Goal: Task Accomplishment & Management: Use online tool/utility

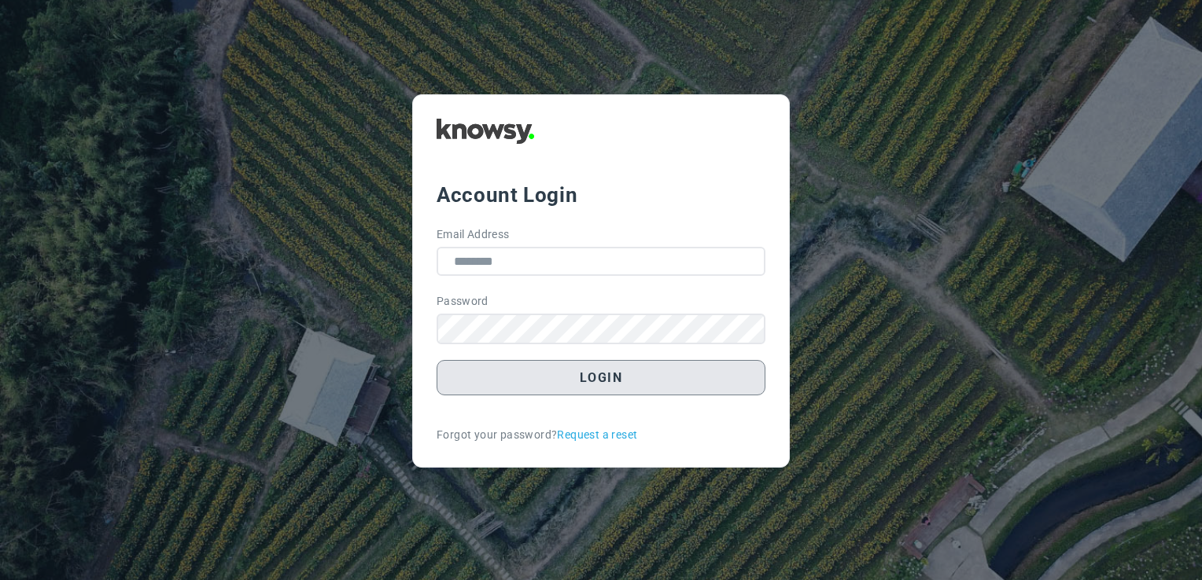
type input "**********"
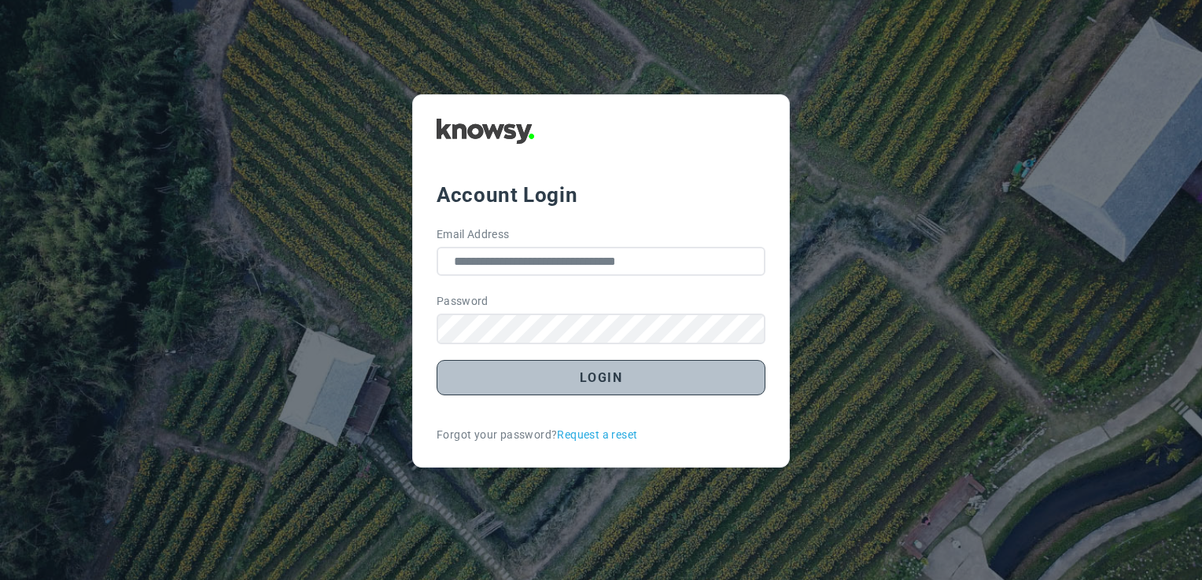
click at [601, 367] on button "Login" at bounding box center [600, 377] width 329 height 35
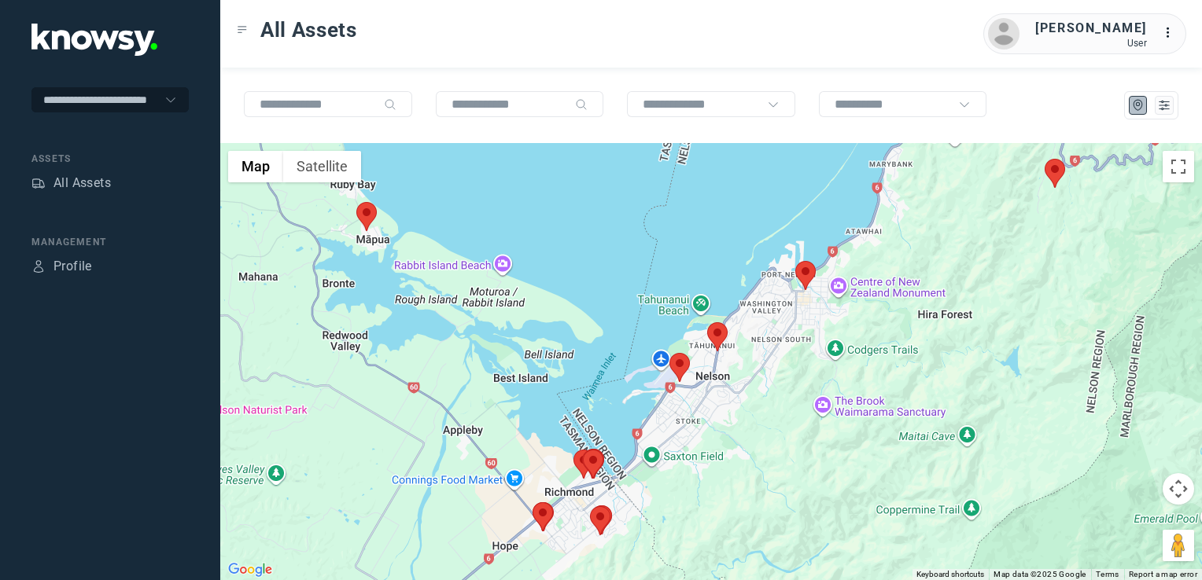
click at [360, 215] on img at bounding box center [366, 216] width 20 height 29
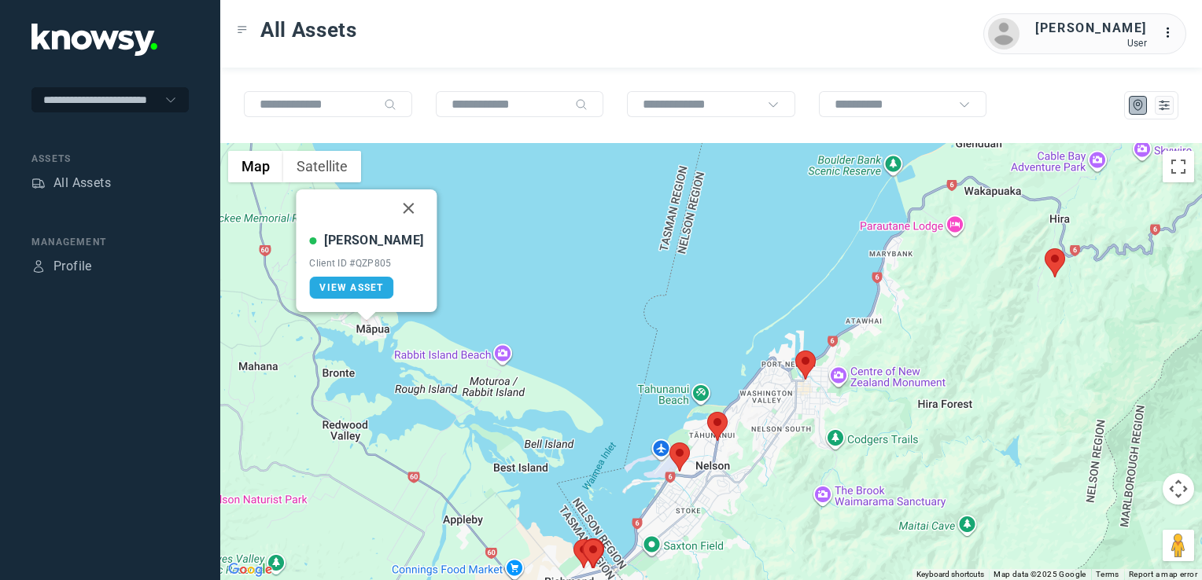
drag, startPoint x: 394, startPoint y: 210, endPoint x: 392, endPoint y: 219, distance: 9.7
click at [394, 210] on button "Close" at bounding box center [409, 209] width 38 height 38
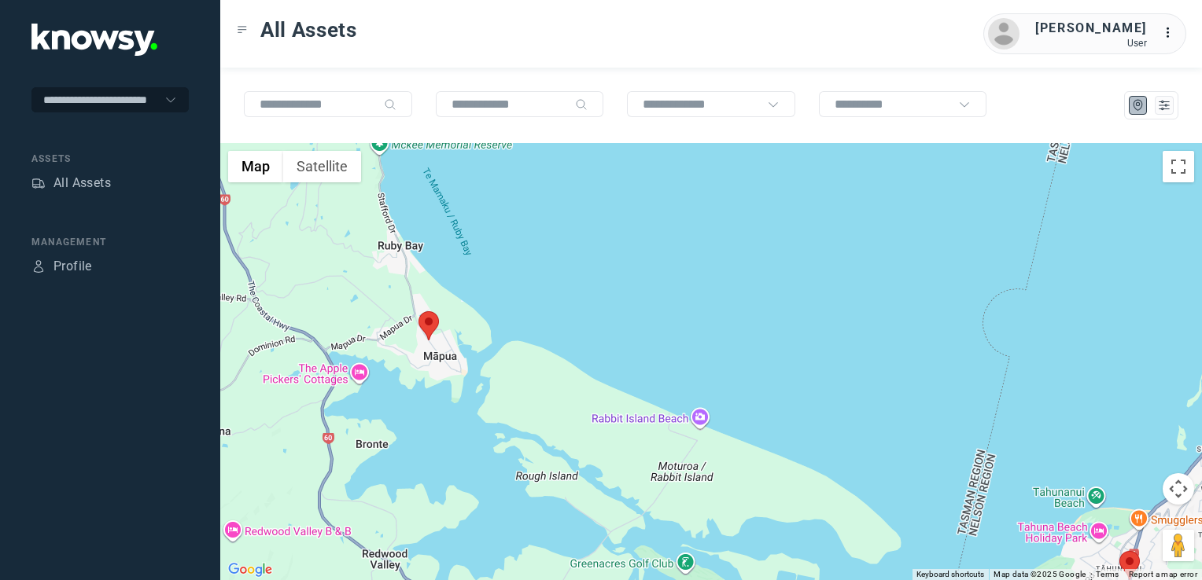
drag, startPoint x: 598, startPoint y: 372, endPoint x: 587, endPoint y: 352, distance: 22.5
click at [591, 360] on div "To navigate, press the arrow keys." at bounding box center [710, 361] width 981 height 437
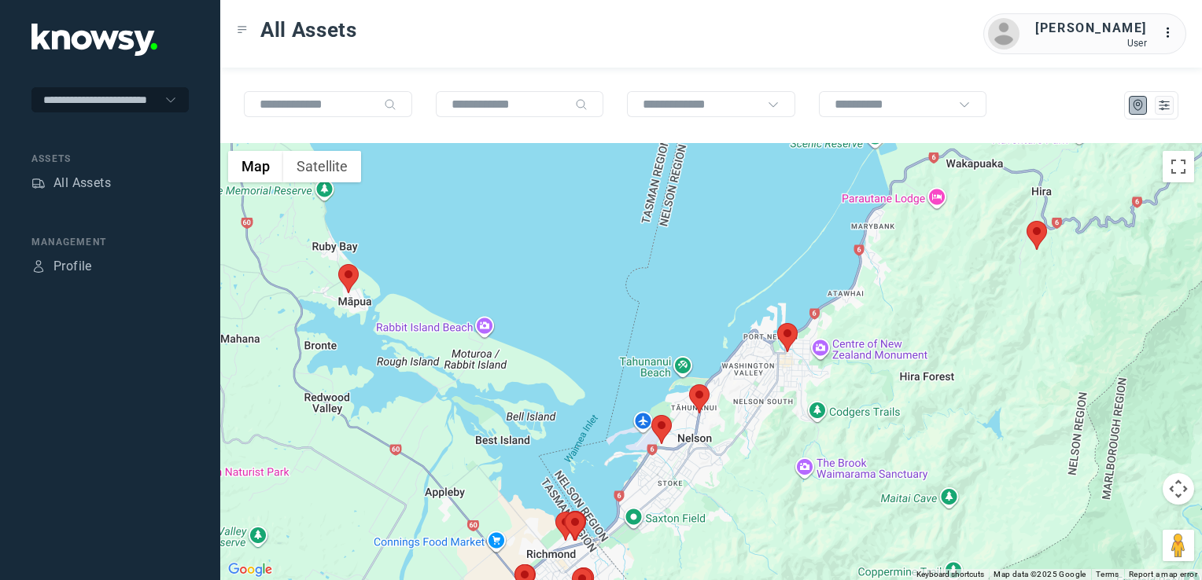
drag, startPoint x: 777, startPoint y: 445, endPoint x: 752, endPoint y: 448, distance: 25.4
click at [752, 449] on div "To navigate, press the arrow keys." at bounding box center [710, 361] width 981 height 437
drag, startPoint x: 739, startPoint y: 464, endPoint x: 764, endPoint y: 418, distance: 52.4
click at [760, 422] on div "To navigate, press the arrow keys." at bounding box center [710, 361] width 981 height 437
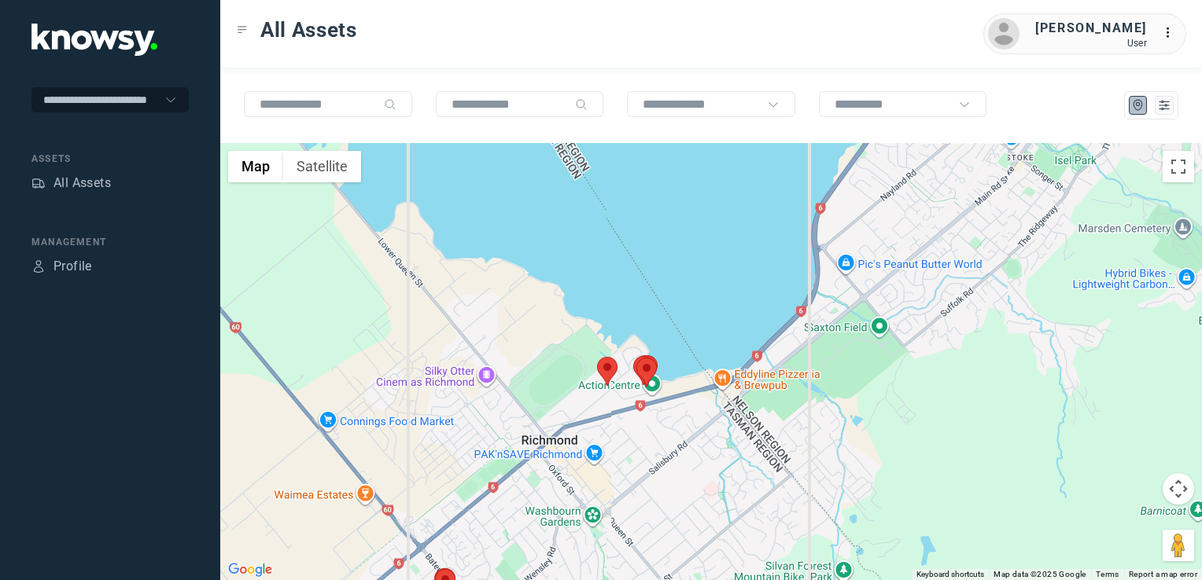
drag, startPoint x: 700, startPoint y: 422, endPoint x: 619, endPoint y: 488, distance: 104.5
click at [619, 488] on div "To navigate, press the arrow keys." at bounding box center [710, 361] width 981 height 437
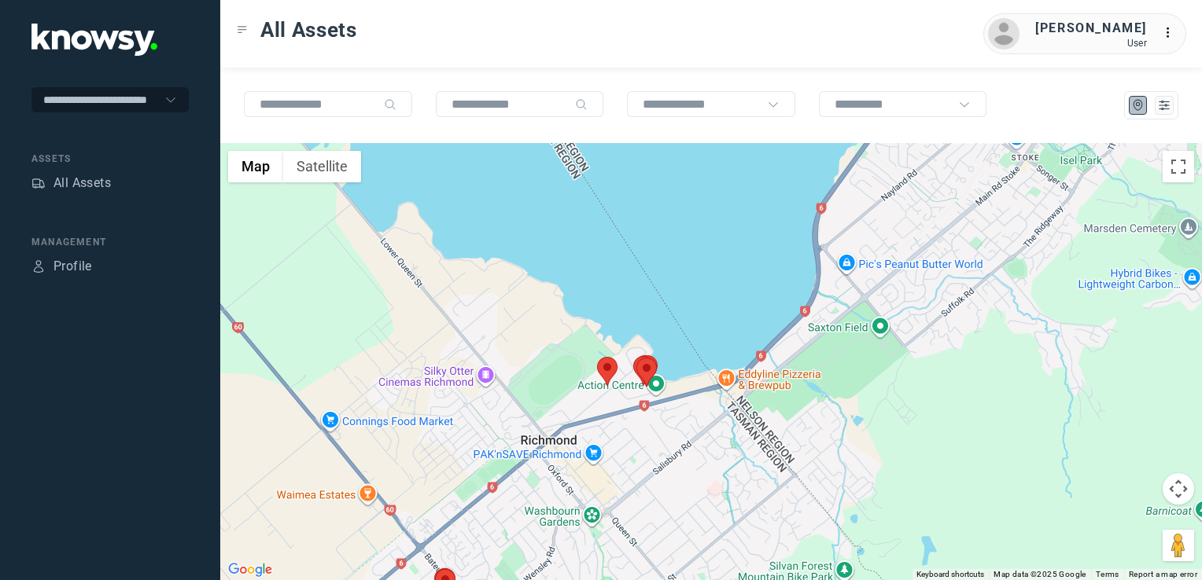
drag, startPoint x: 683, startPoint y: 512, endPoint x: 657, endPoint y: 524, distance: 27.8
click at [658, 524] on div "To navigate, press the arrow keys." at bounding box center [710, 361] width 981 height 437
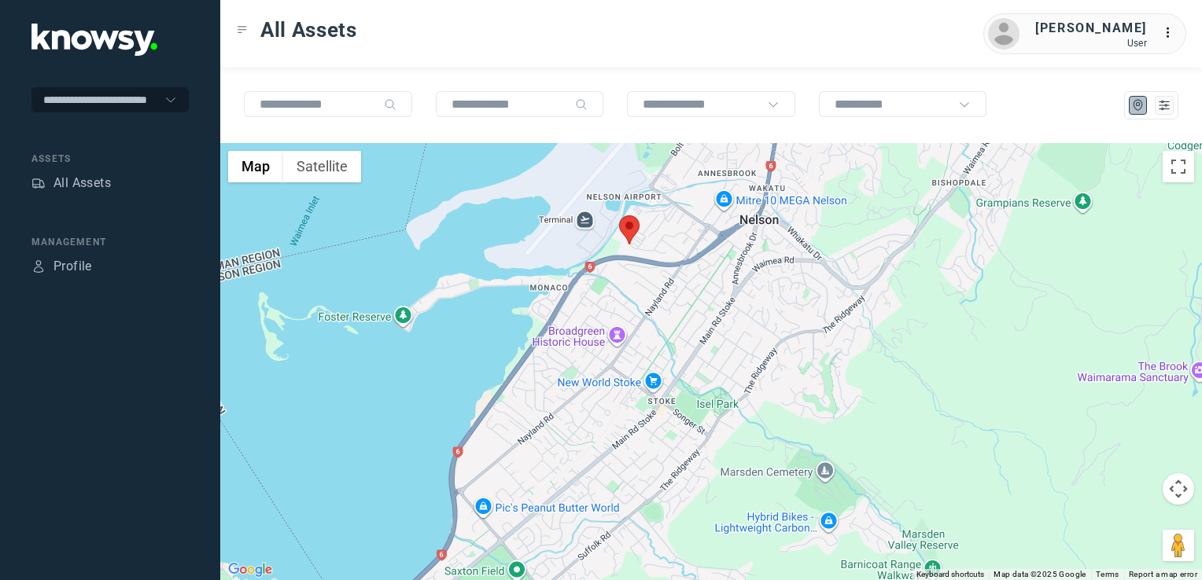
click at [728, 427] on div "To navigate, press the arrow keys." at bounding box center [710, 361] width 981 height 437
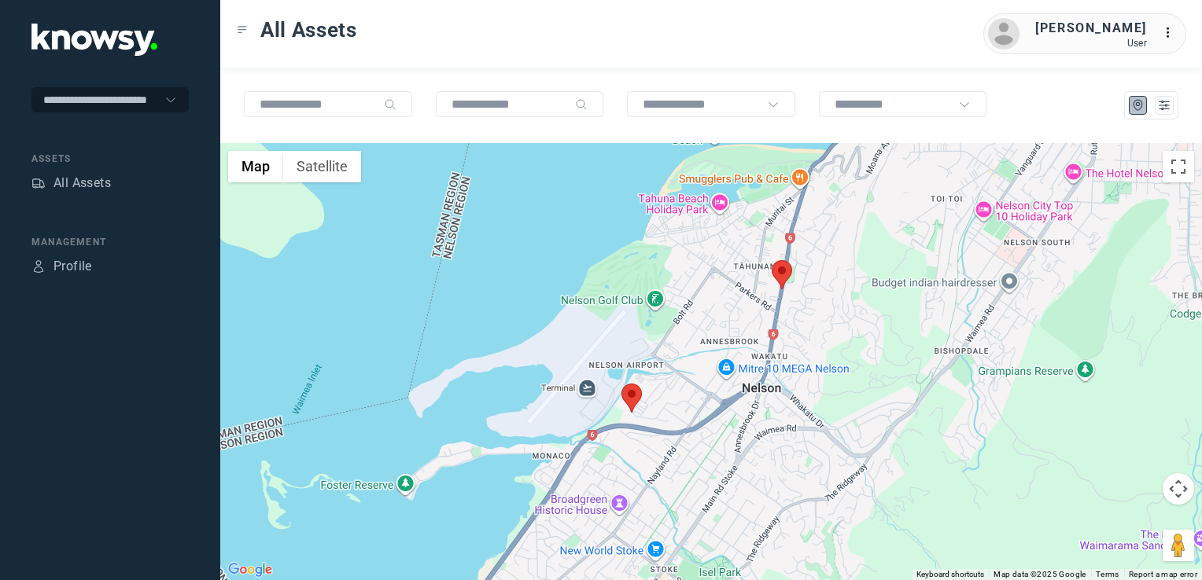
click at [629, 399] on img at bounding box center [631, 398] width 20 height 29
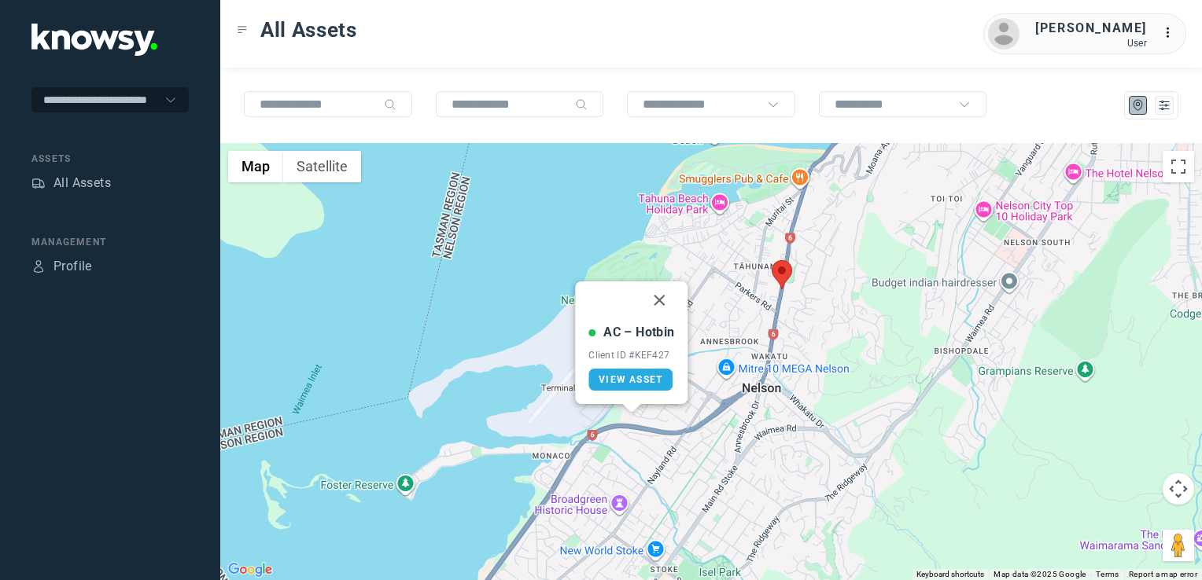
click at [657, 302] on button "Close" at bounding box center [660, 301] width 38 height 38
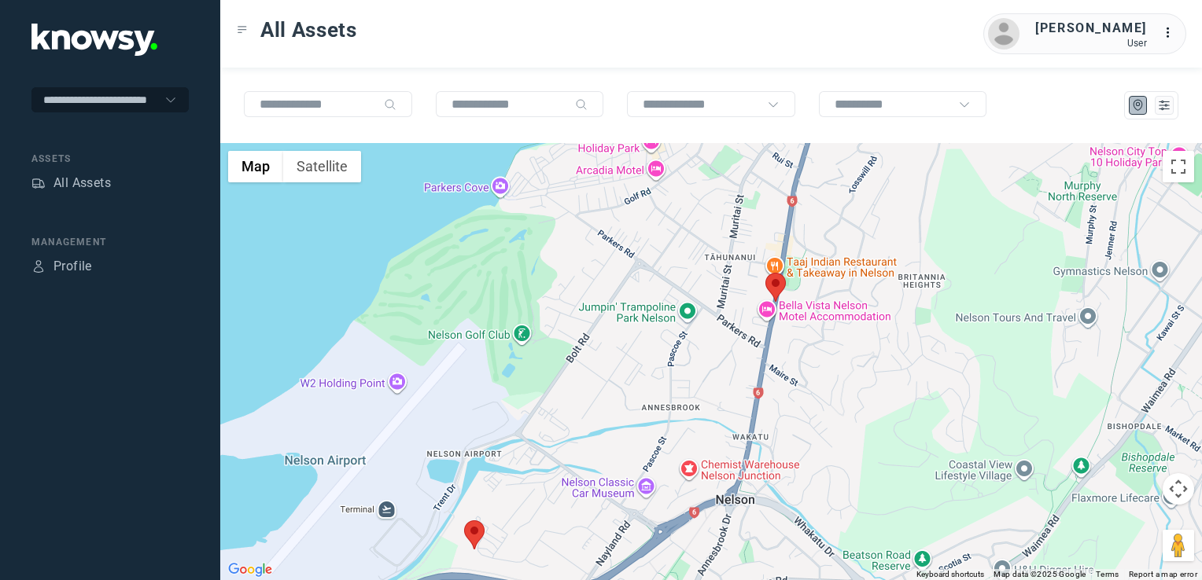
click at [779, 286] on img at bounding box center [775, 287] width 20 height 29
click at [775, 282] on img at bounding box center [775, 287] width 20 height 29
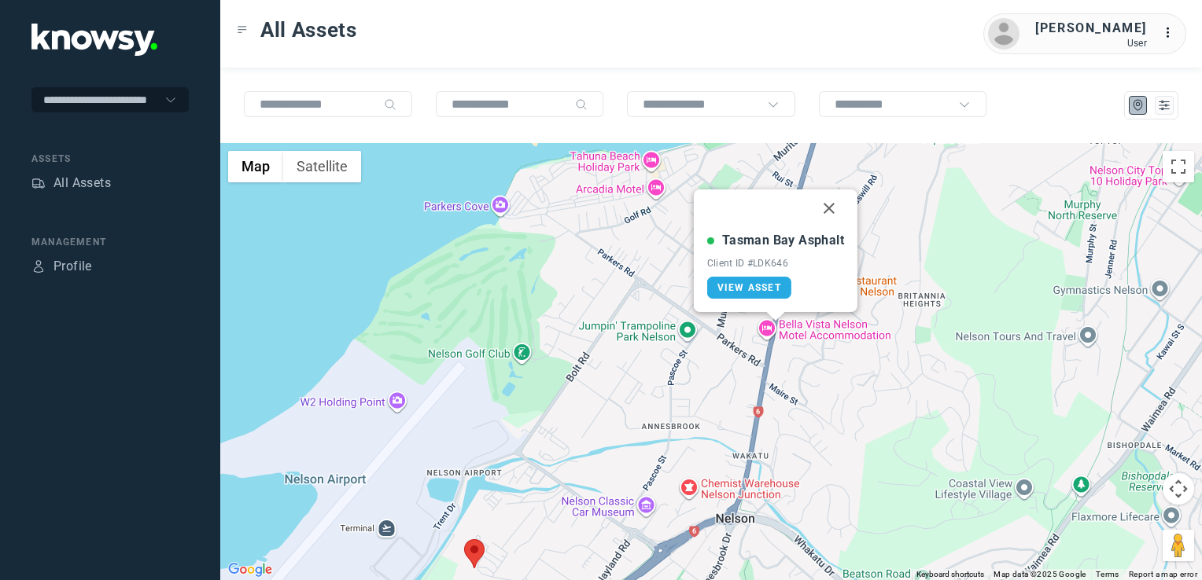
drag, startPoint x: 834, startPoint y: 208, endPoint x: 802, endPoint y: 326, distance: 121.3
click at [834, 208] on button "Close" at bounding box center [829, 209] width 38 height 38
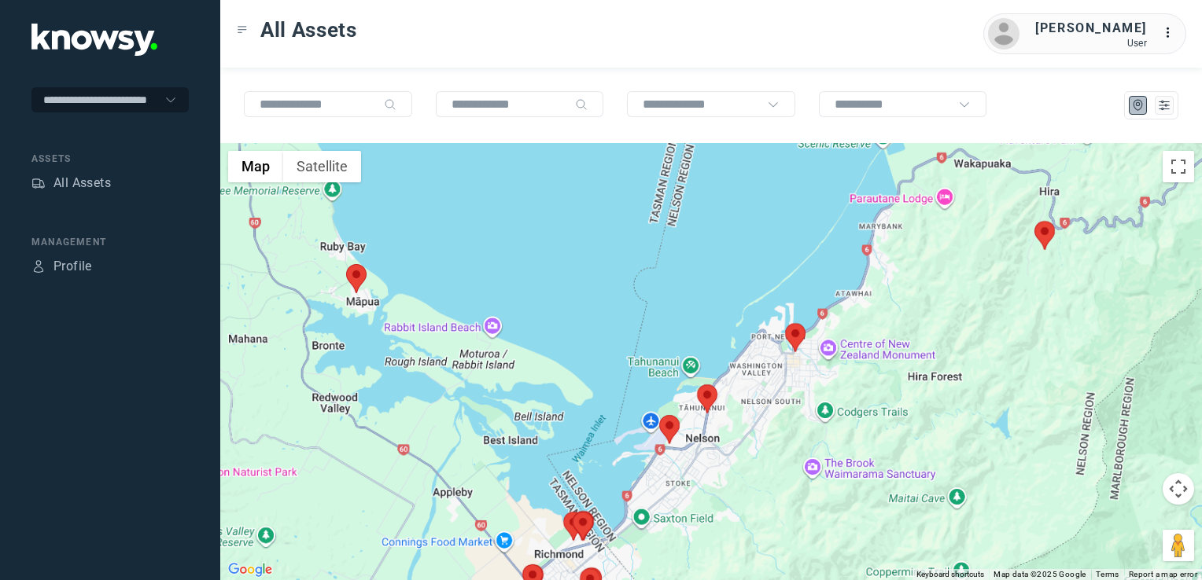
drag, startPoint x: 692, startPoint y: 430, endPoint x: 738, endPoint y: 401, distance: 54.1
click at [720, 411] on div "To navigate, press the arrow keys." at bounding box center [710, 361] width 981 height 437
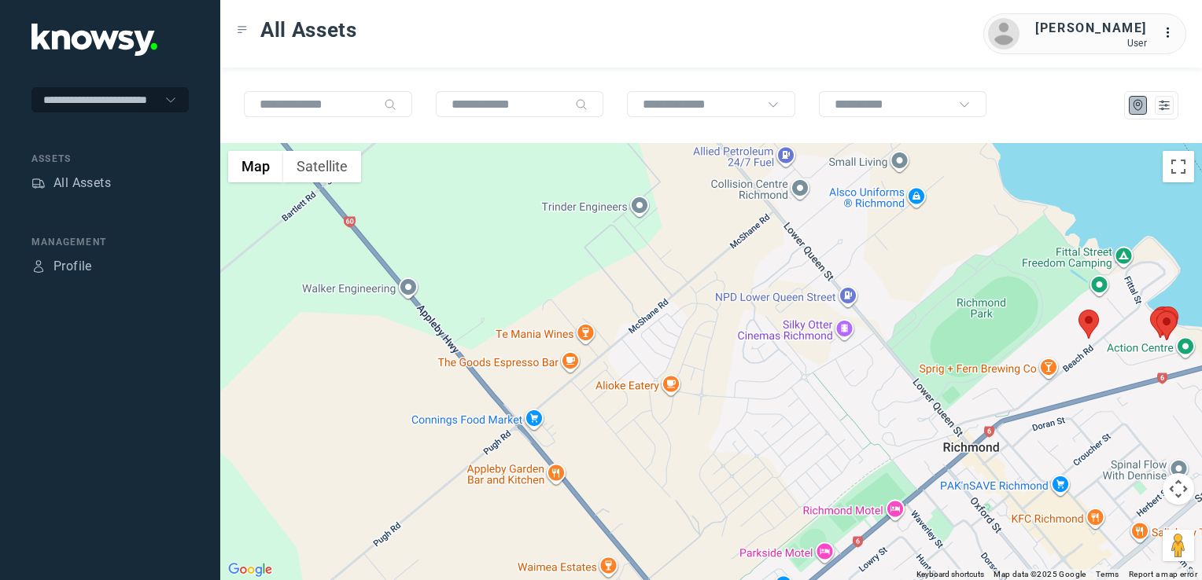
click at [837, 385] on div at bounding box center [710, 361] width 981 height 437
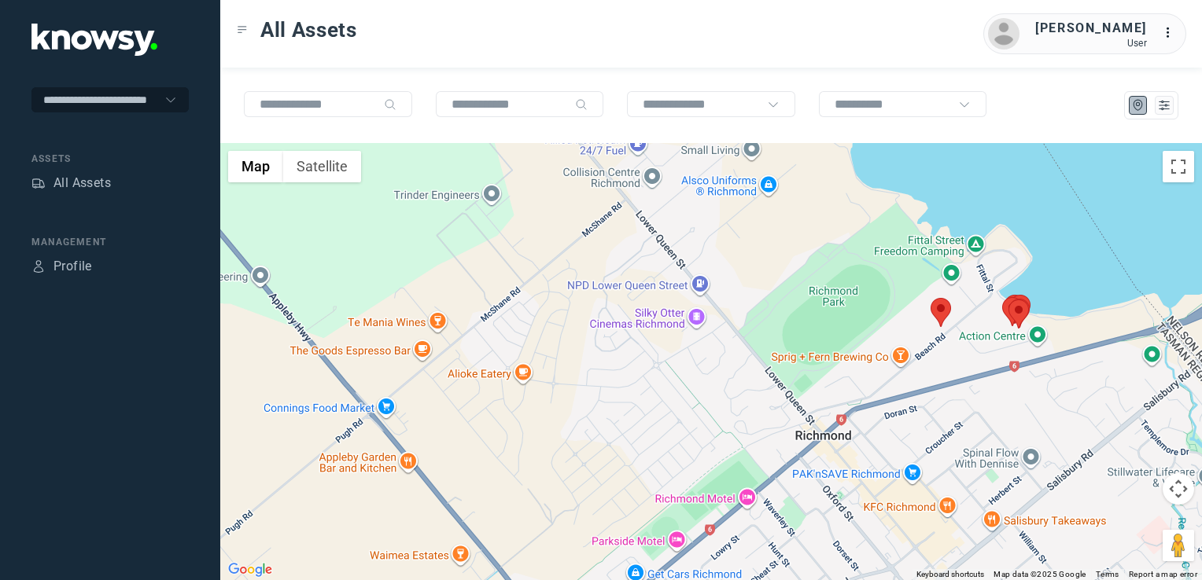
drag, startPoint x: 921, startPoint y: 370, endPoint x: 889, endPoint y: 394, distance: 40.4
click at [890, 393] on div at bounding box center [710, 361] width 981 height 437
